Goal: Task Accomplishment & Management: Manage account settings

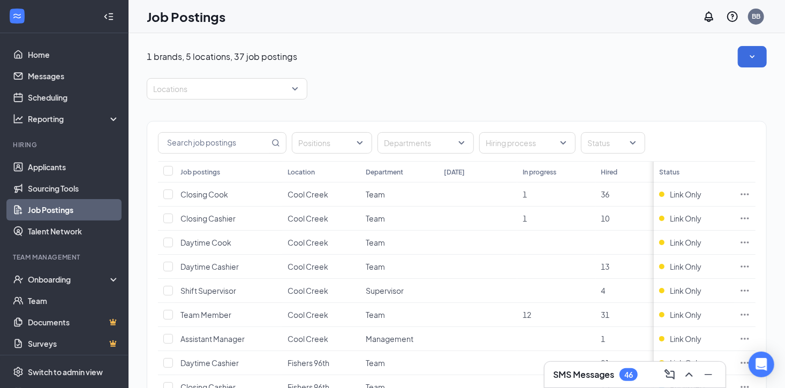
click at [47, 210] on link "Job Postings" at bounding box center [74, 209] width 92 height 21
click at [297, 89] on div "Locations" at bounding box center [227, 88] width 161 height 21
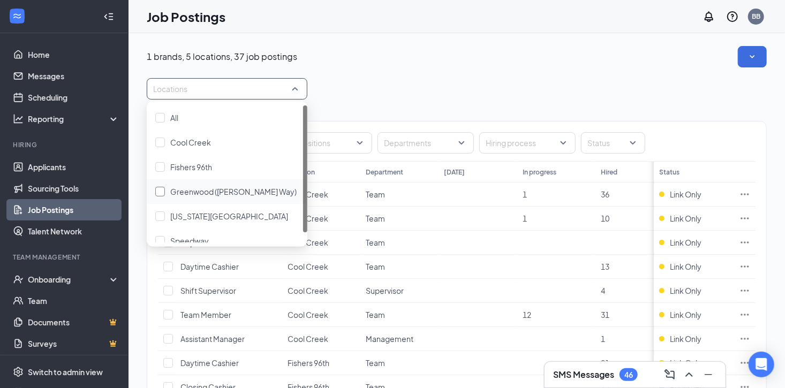
click at [161, 189] on div at bounding box center [160, 192] width 10 height 10
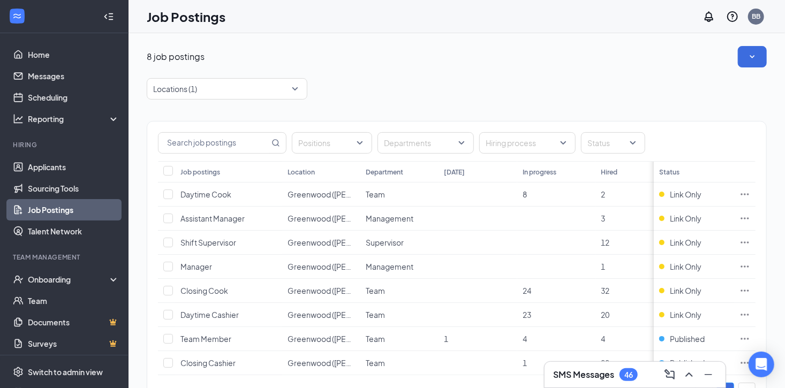
click at [422, 71] on div "8 job postings Locations (1) Positions Departments Hiring process Status Job po…" at bounding box center [457, 234] width 620 height 376
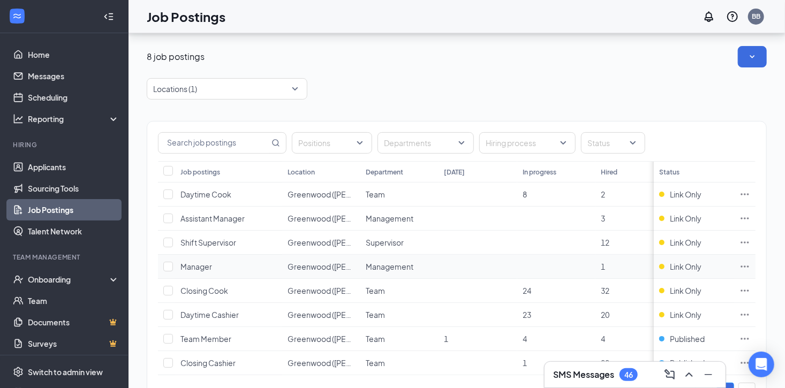
scroll to position [53, 0]
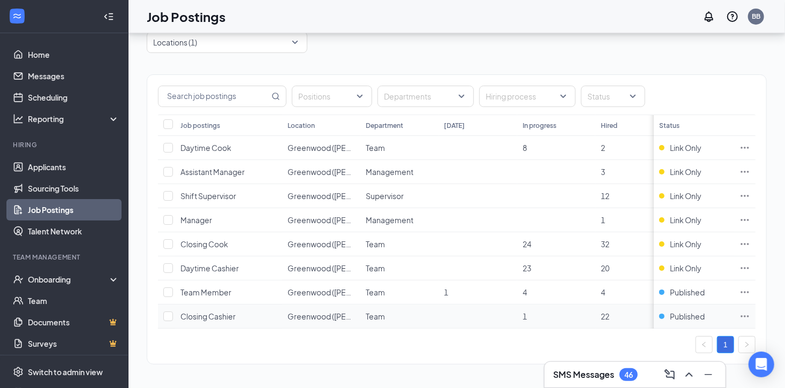
click at [750, 311] on icon "Ellipses" at bounding box center [744, 316] width 11 height 11
click at [686, 311] on span "Published" at bounding box center [687, 316] width 35 height 11
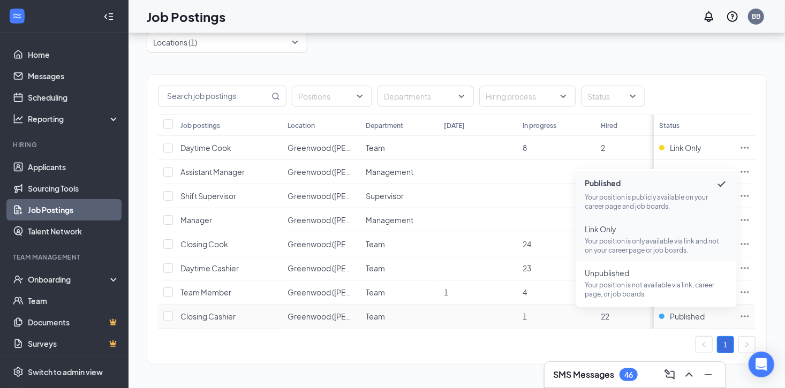
click at [605, 217] on li "Link Only Your position is only available via link and not on your career page …" at bounding box center [656, 239] width 161 height 44
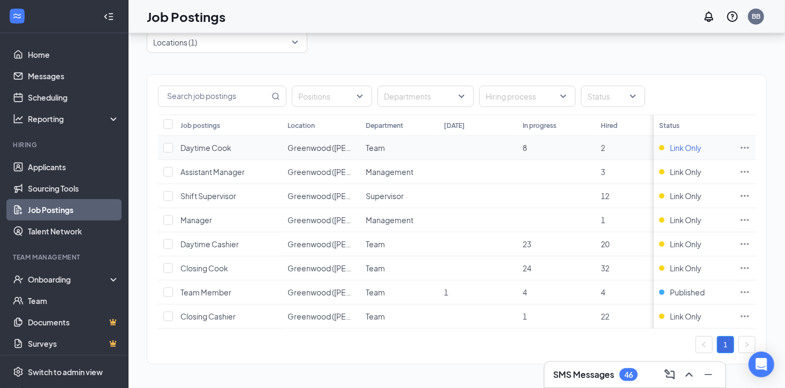
click at [690, 142] on span "Link Only" at bounding box center [686, 147] width 32 height 11
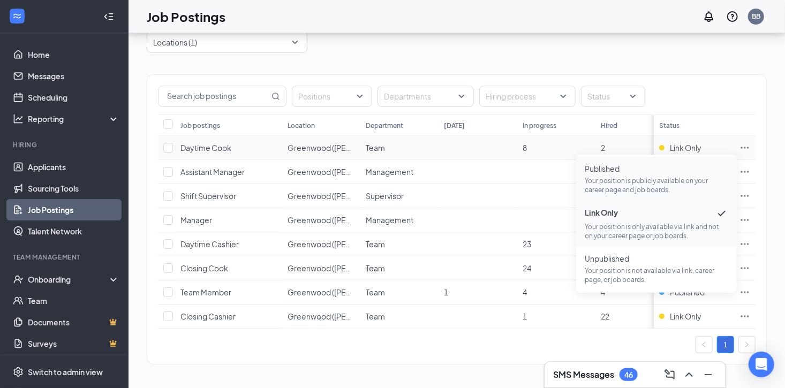
click at [612, 176] on p "Your position is publicly available on your career page and job boards." at bounding box center [655, 185] width 143 height 18
